Goal: Transaction & Acquisition: Purchase product/service

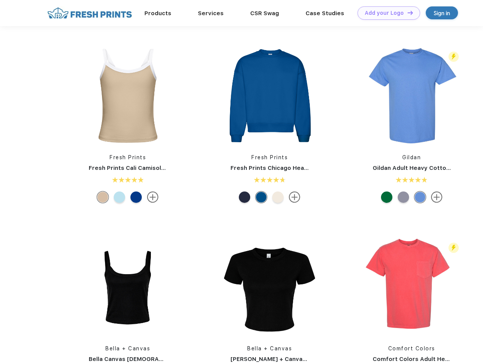
scroll to position [0, 0]
click at [386, 13] on link "Add your Logo Design Tool" at bounding box center [388, 12] width 63 height 13
click at [0, 0] on div "Design Tool" at bounding box center [0, 0] width 0 height 0
click at [406, 13] on link "Add your Logo Design Tool" at bounding box center [388, 12] width 63 height 13
click at [128, 95] on img at bounding box center [127, 95] width 101 height 101
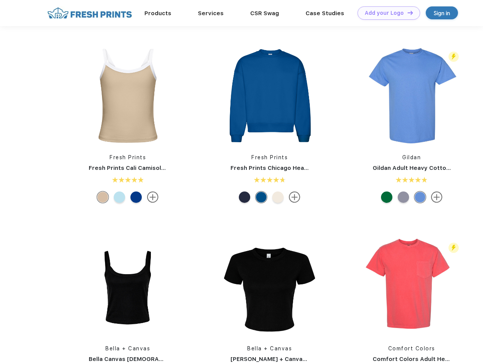
click at [103, 197] on div at bounding box center [102, 196] width 11 height 11
click at [119, 197] on div at bounding box center [119, 196] width 11 height 11
click at [136, 197] on div at bounding box center [135, 196] width 11 height 11
click at [269, 95] on img at bounding box center [269, 95] width 101 height 101
click at [244, 197] on div at bounding box center [244, 196] width 11 height 11
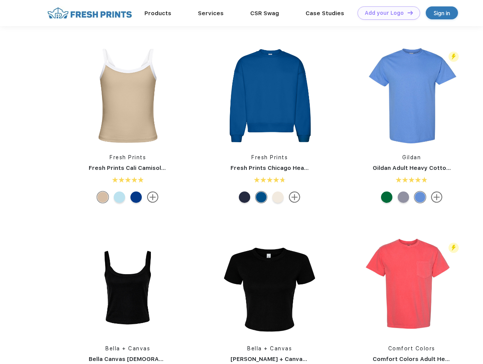
click at [261, 197] on div at bounding box center [260, 196] width 11 height 11
